Goal: Find contact information: Find contact information

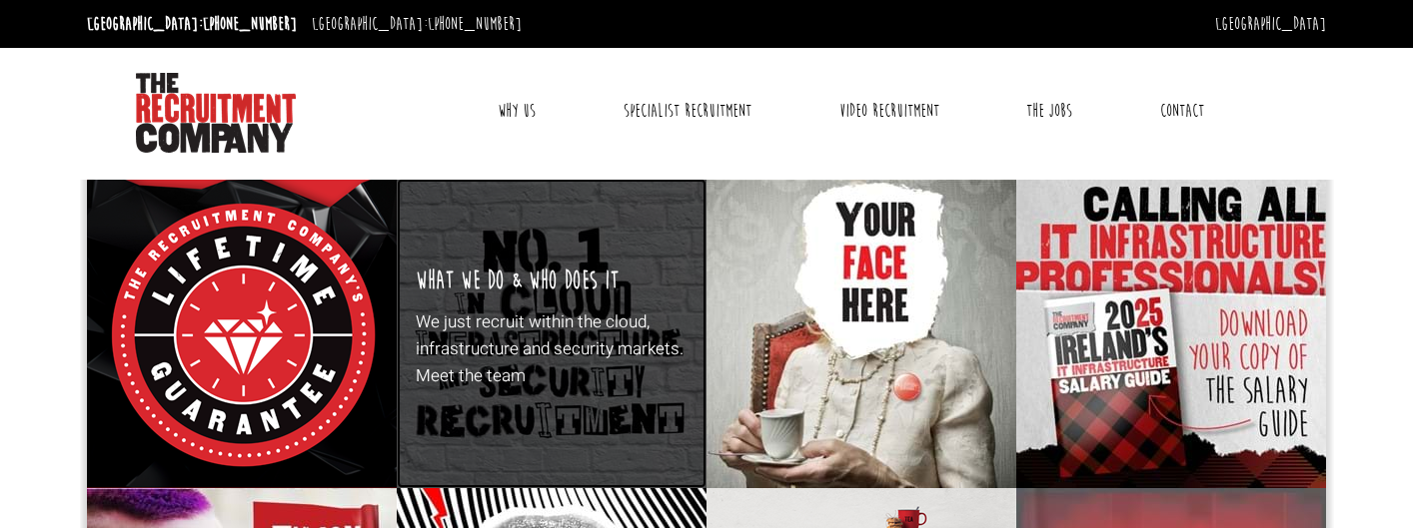
click at [627, 300] on div "What We Do & Who Does It We just recruit within the cloud, infrastructure and s…" at bounding box center [552, 334] width 310 height 310
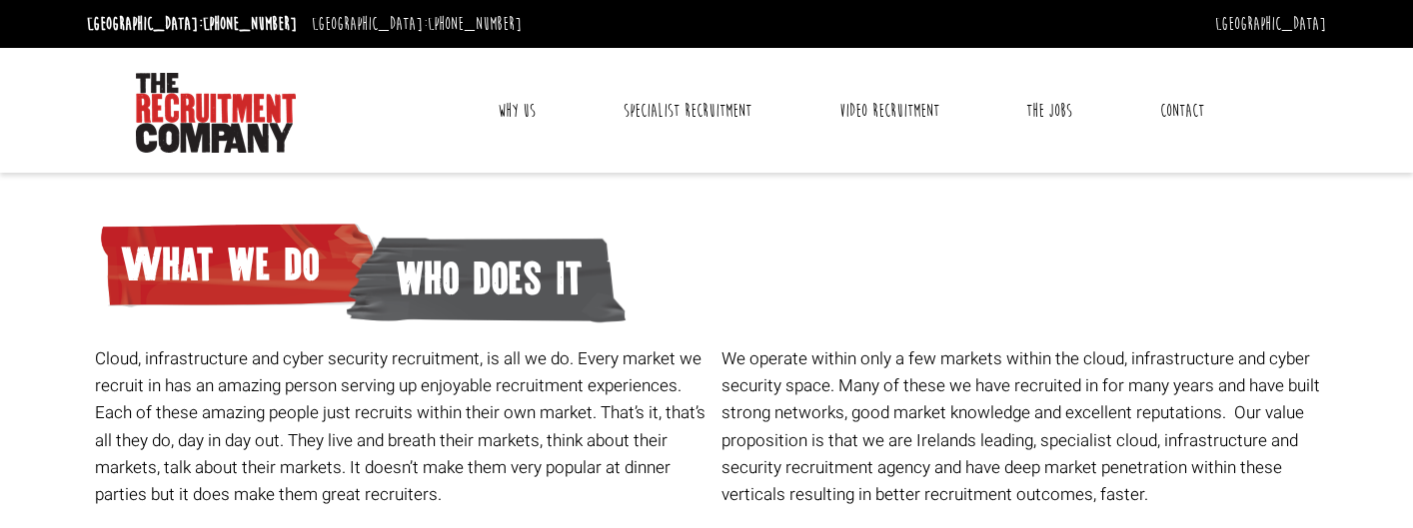
scroll to position [697, 0]
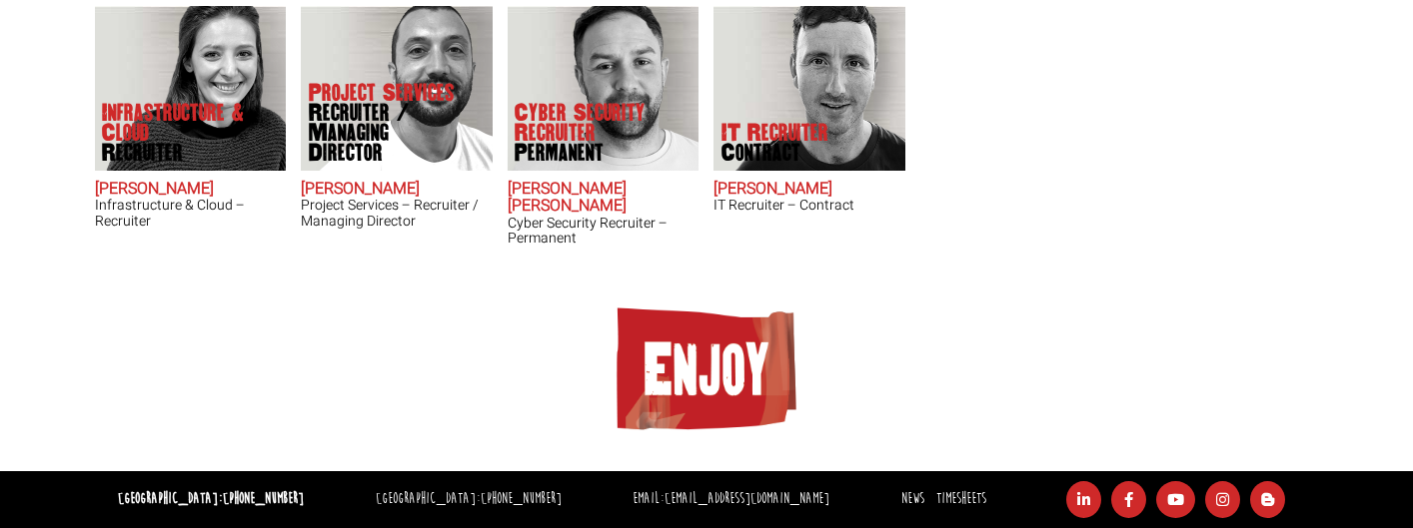
drag, startPoint x: 1397, startPoint y: 519, endPoint x: 730, endPoint y: 1132, distance: 905.0
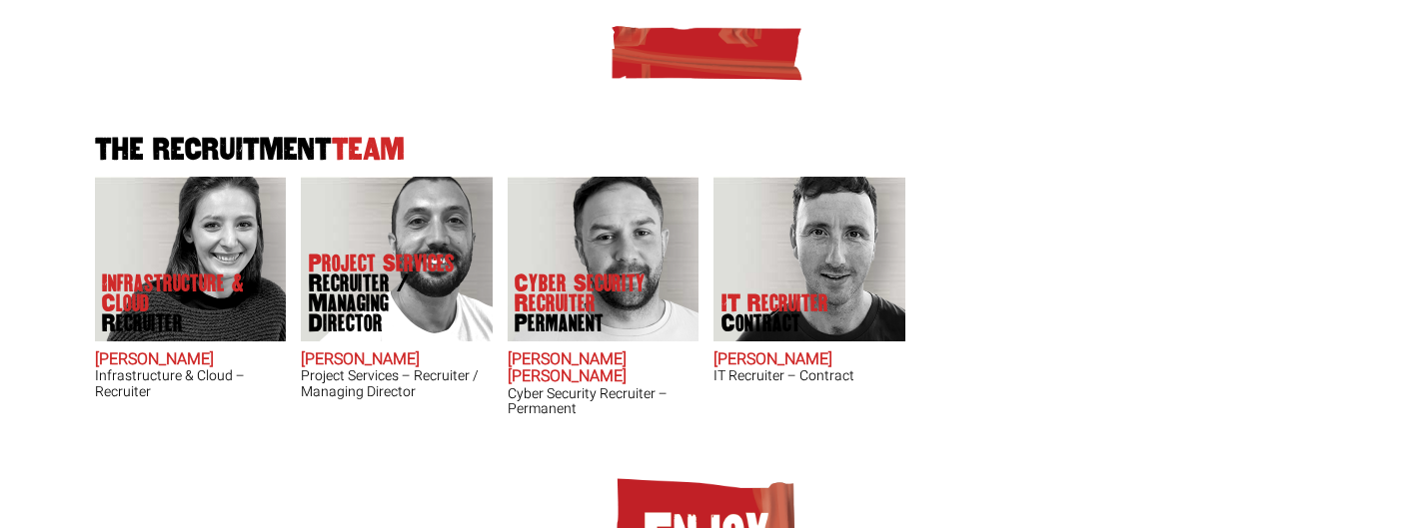
scroll to position [525, 0]
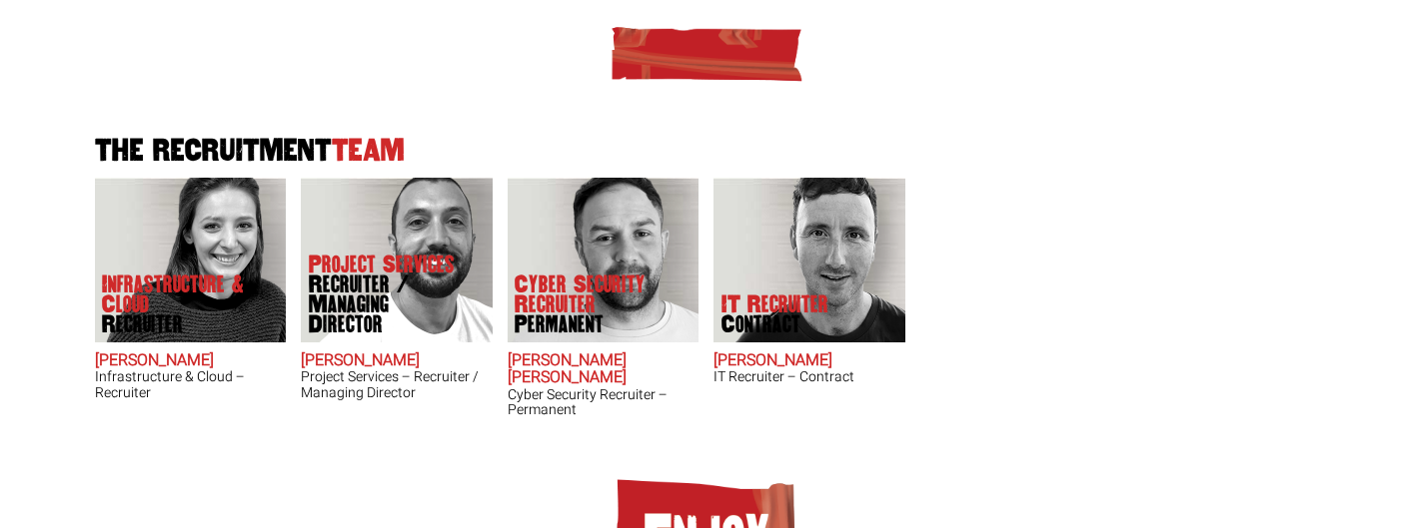
click at [1012, 214] on div "The Recruitment Team Infrastructure & Cloud Recruiter [PERSON_NAME] Infrastruct…" at bounding box center [706, 218] width 1239 height 448
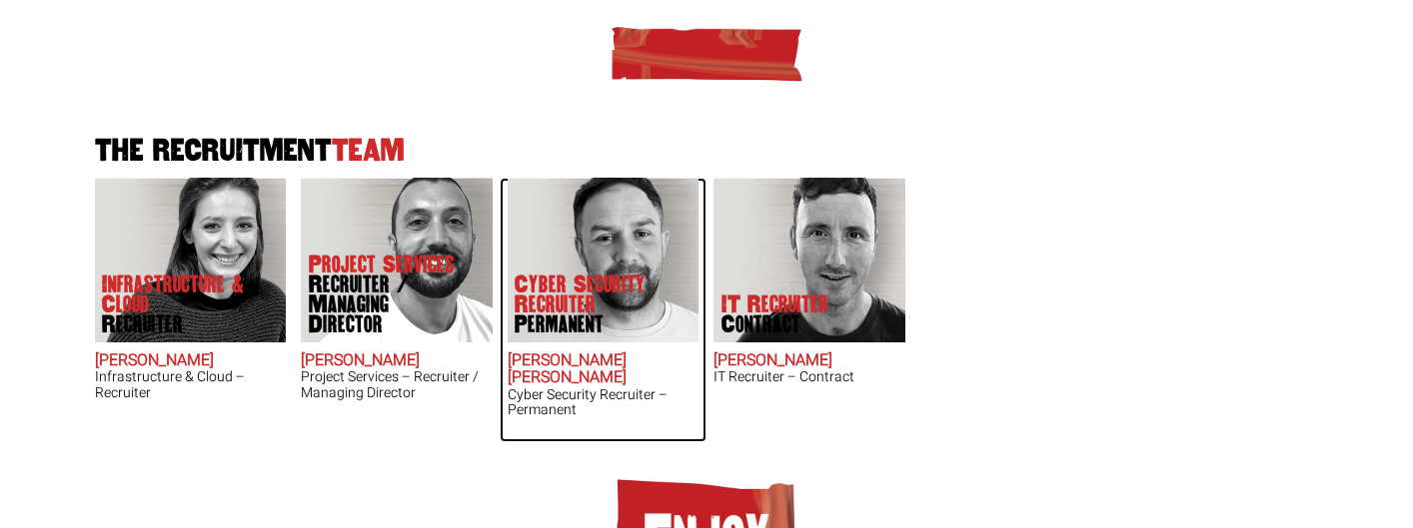
click at [653, 259] on img at bounding box center [603, 260] width 192 height 165
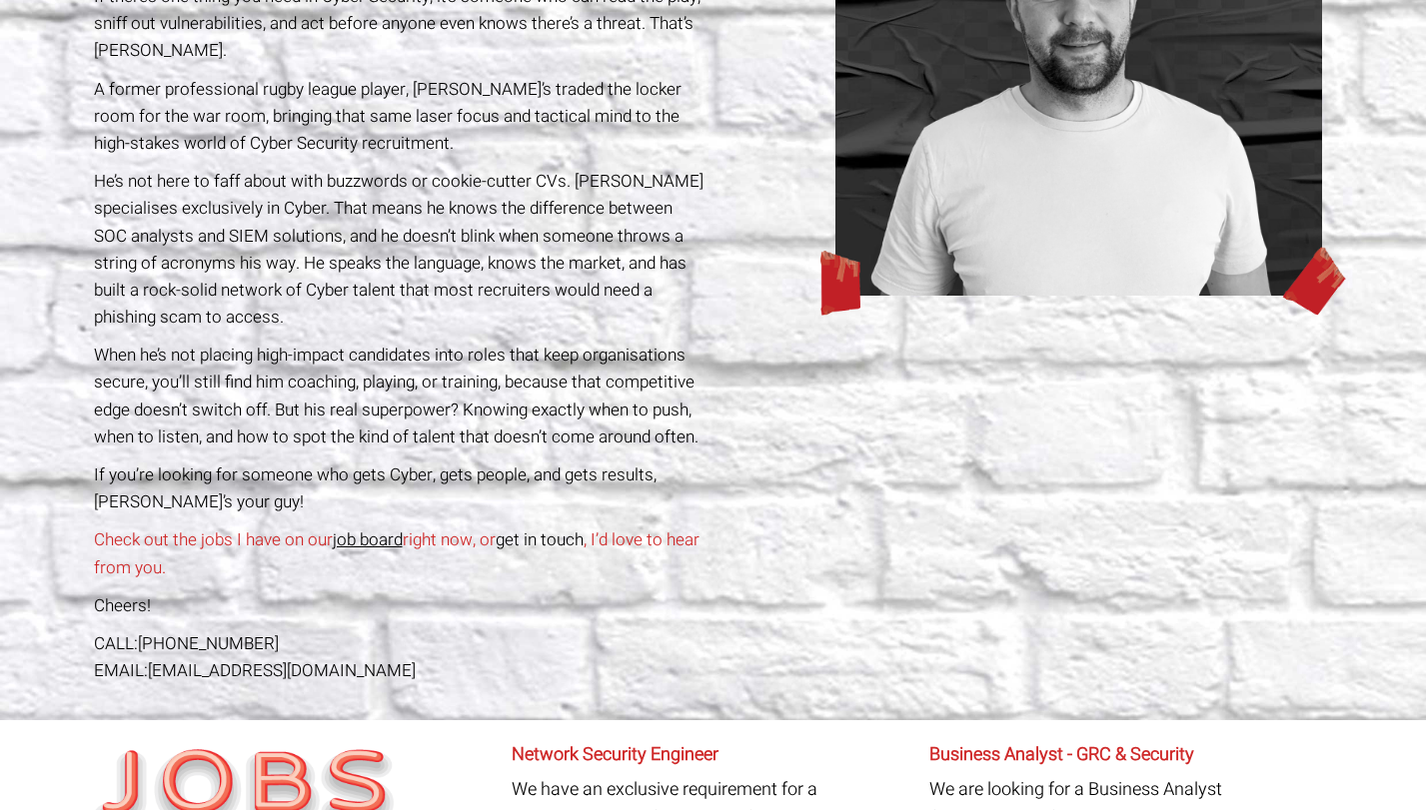
scroll to position [391, 0]
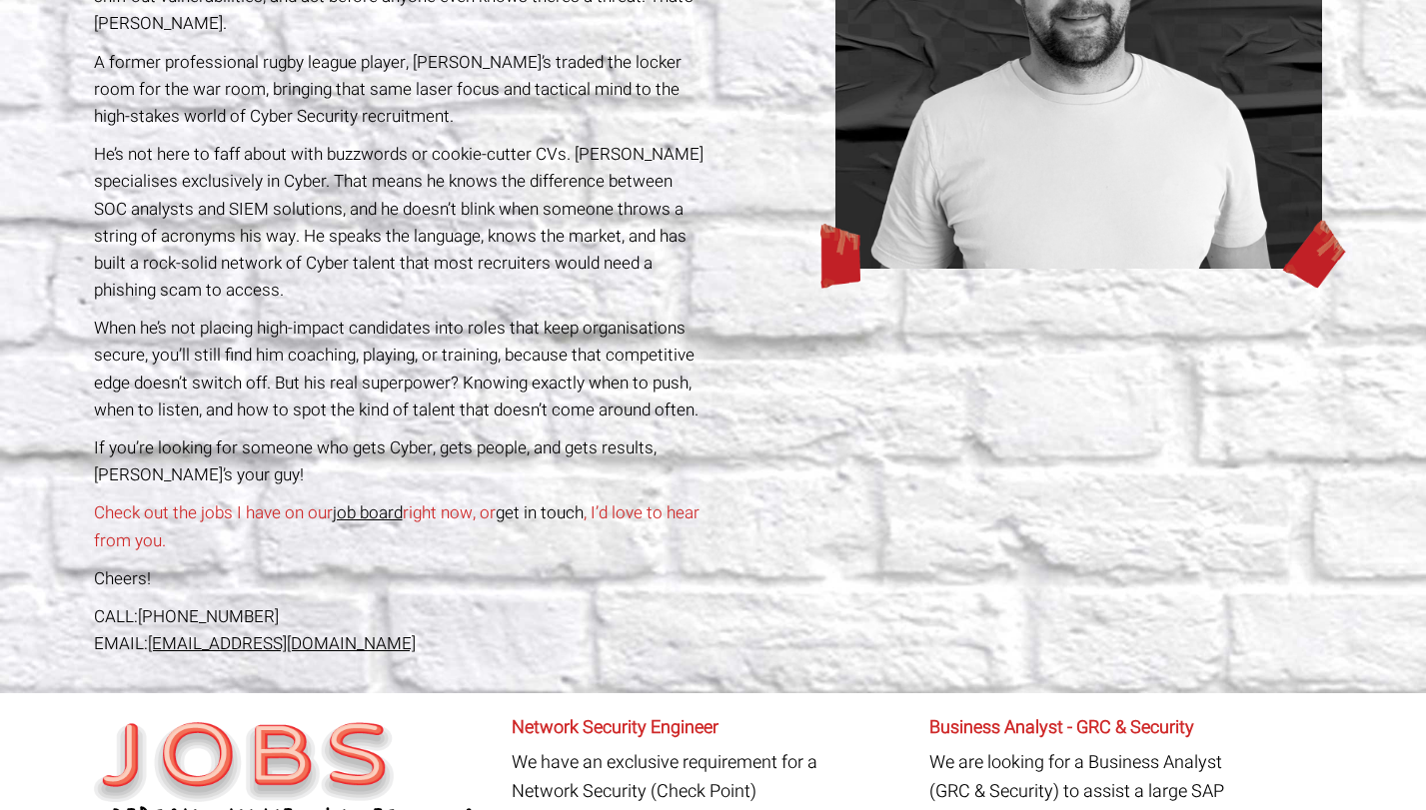
drag, startPoint x: 473, startPoint y: 608, endPoint x: 149, endPoint y: 617, distance: 323.8
click at [149, 527] on div "EMAIL: jjb@therecruitmentcompany.com" at bounding box center [400, 643] width 612 height 27
copy link "jjb@therecruitmentcompany.com"
click at [381, 501] on link "job board" at bounding box center [368, 513] width 70 height 25
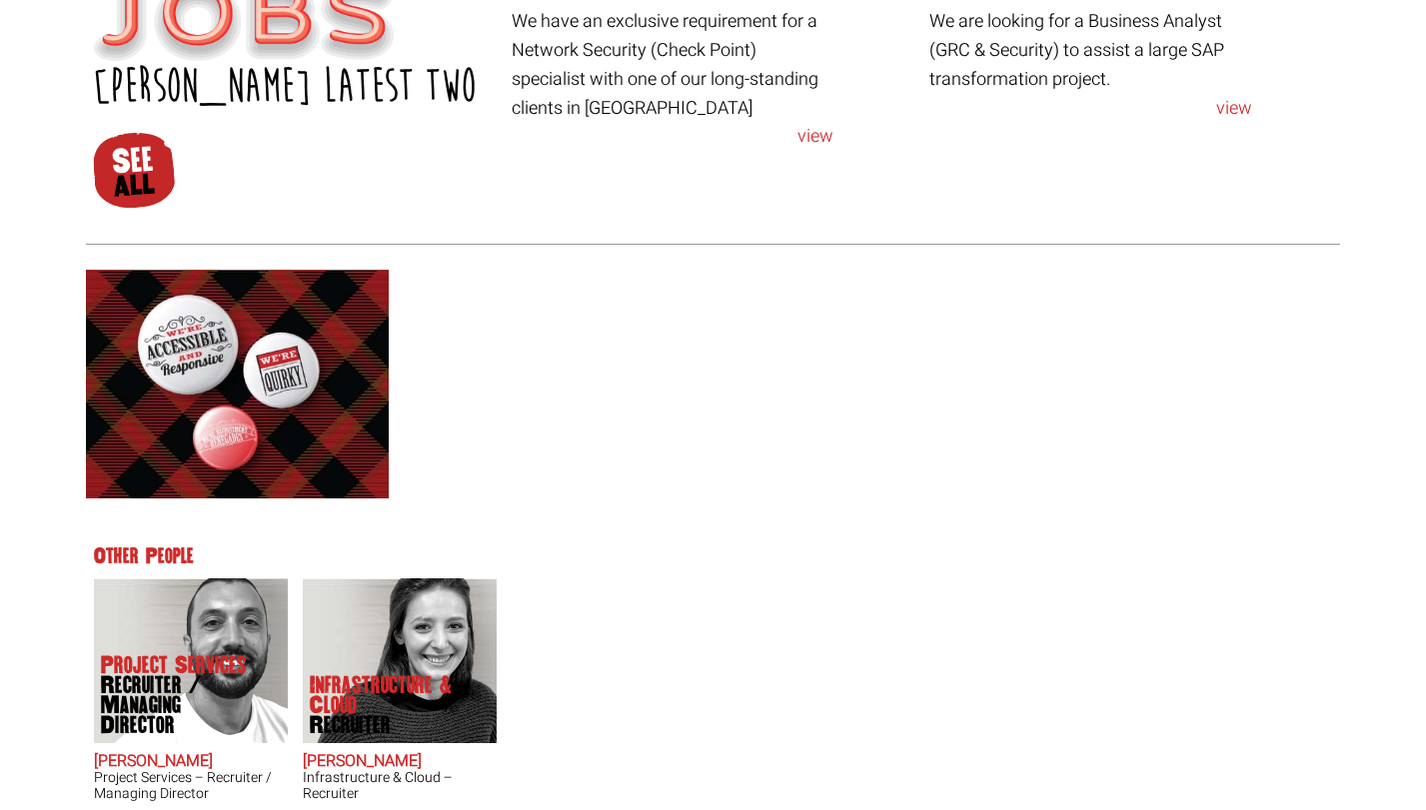
scroll to position [1186, 0]
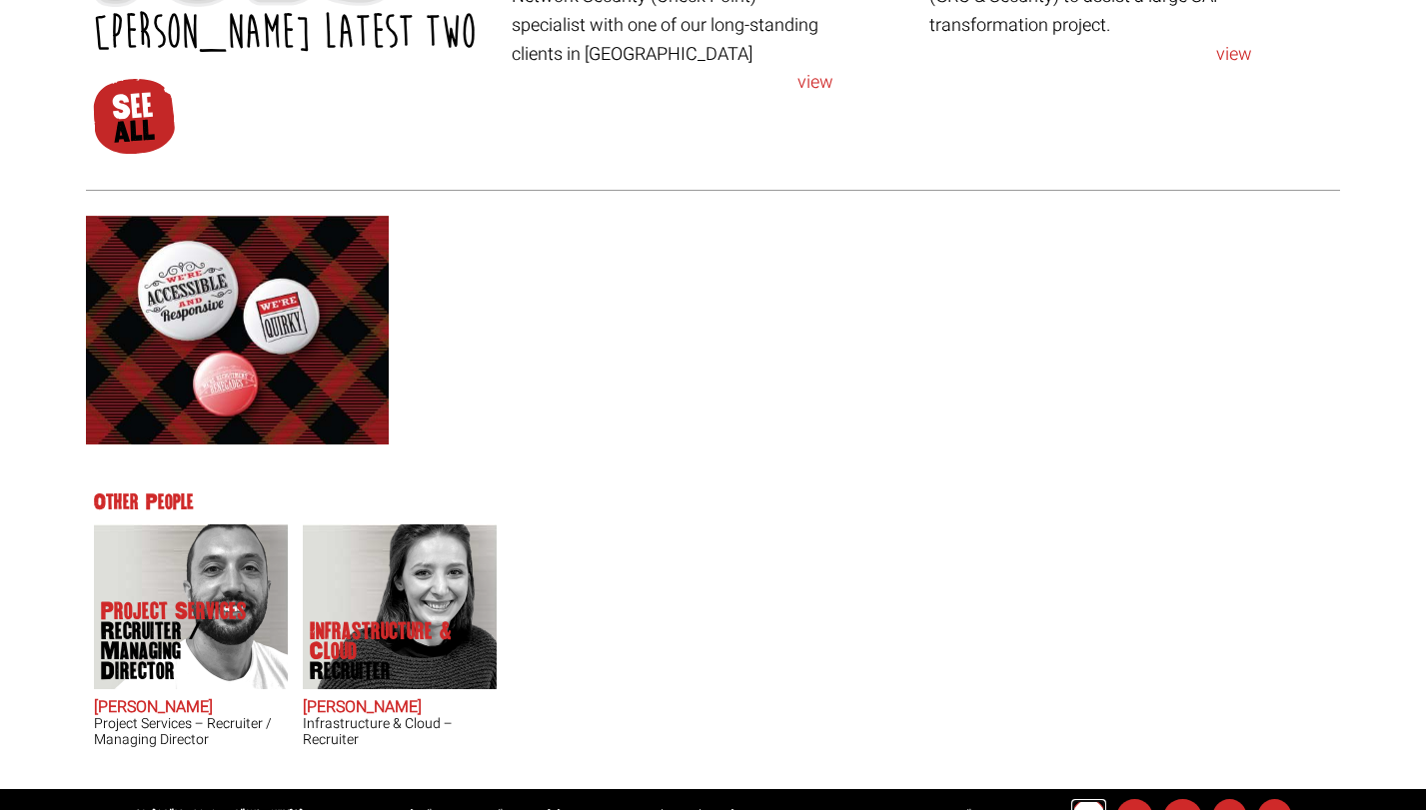
click at [1075, 527] on icon at bounding box center [1088, 817] width 35 height 37
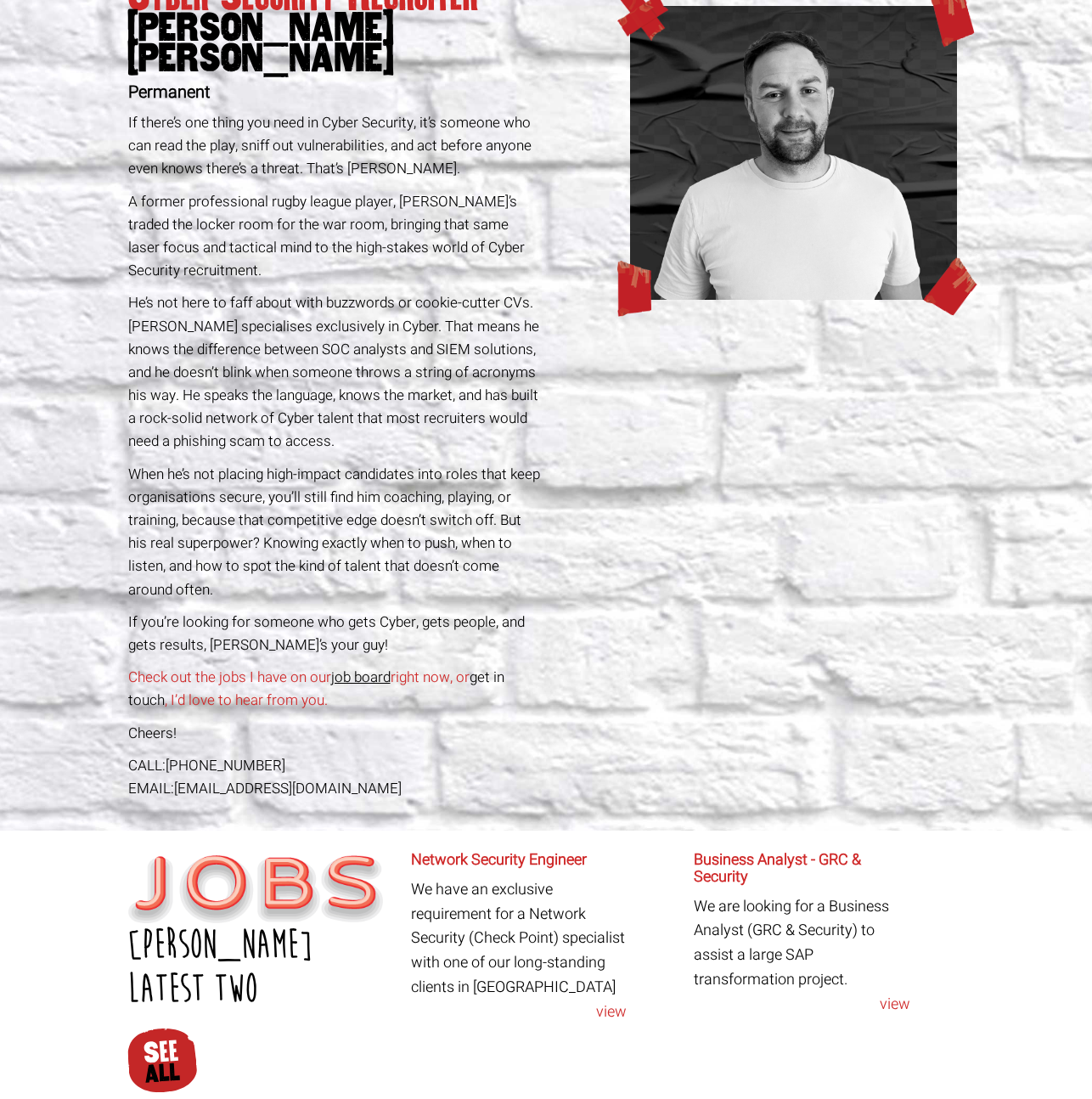
scroll to position [0, 0]
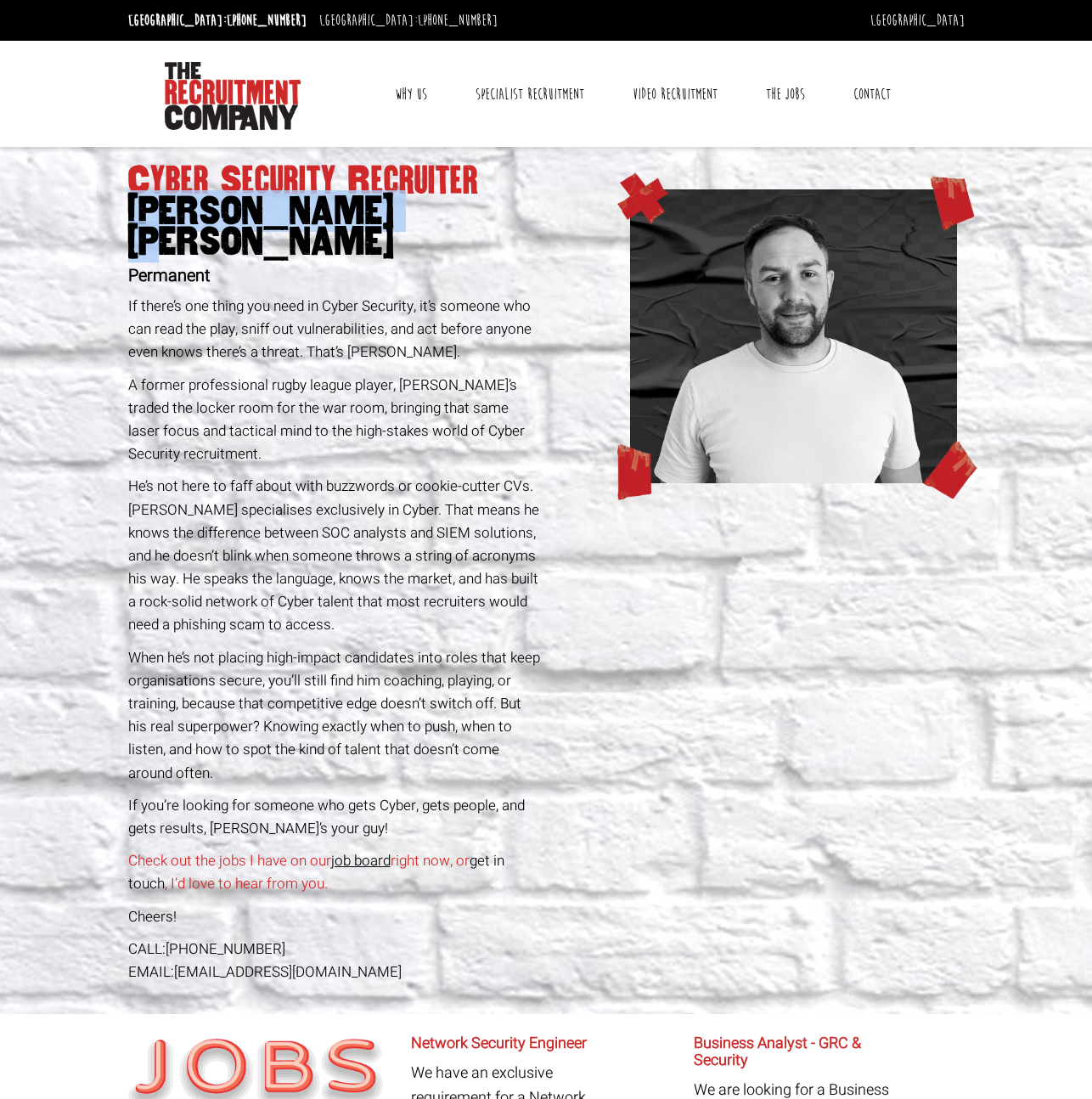
drag, startPoint x: 317, startPoint y: 205, endPoint x: 74, endPoint y: 211, distance: 243.1
click at [74, 211] on section "Cyber Security Recruiter John James Baird Permanent If there’s one thing you ne…" at bounding box center [546, 581] width 1092 height 867
copy span "[PERSON_NAME] [PERSON_NAME]"
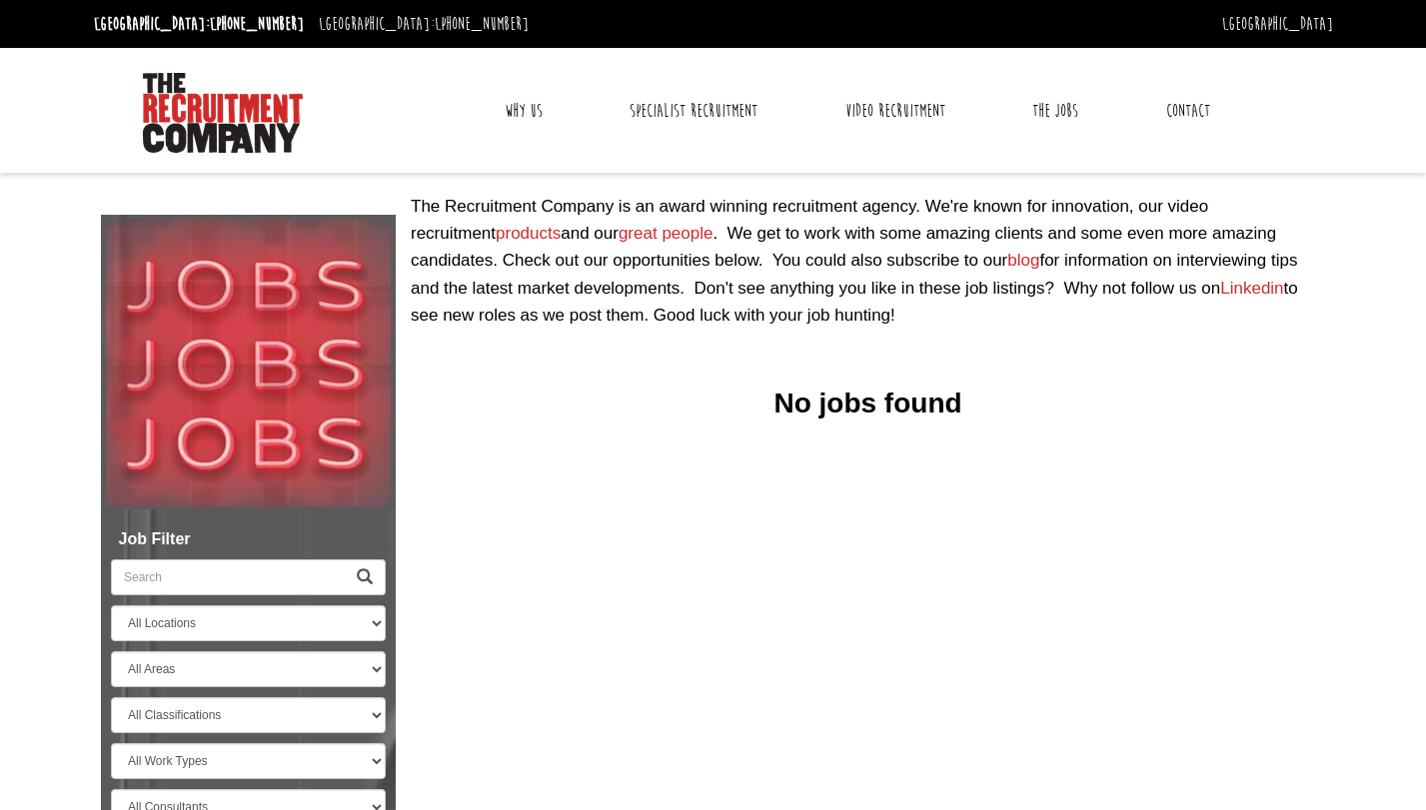
select select "Ireland"
select select "[PERSON_NAME] [PERSON_NAME]"
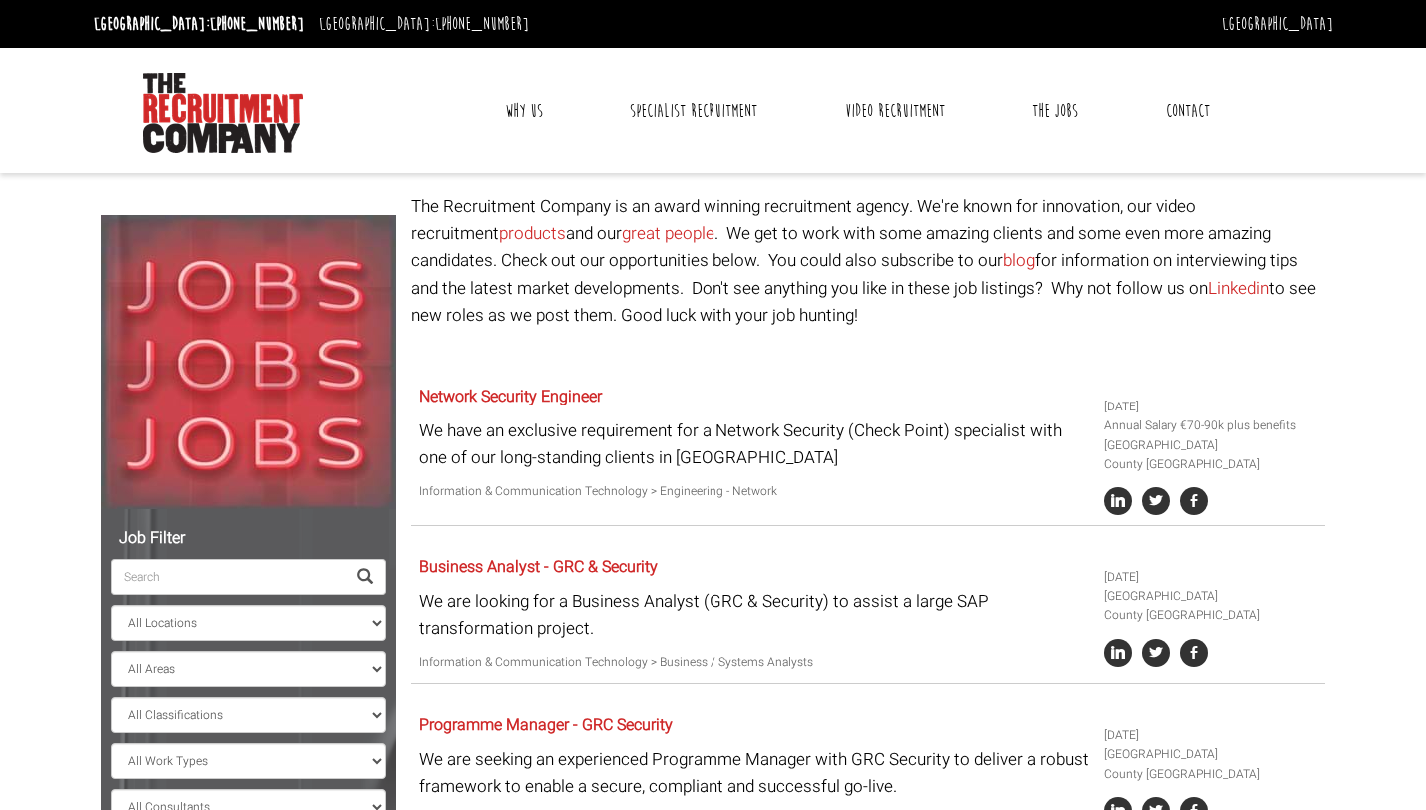
scroll to position [112, 0]
